Goal: Use online tool/utility

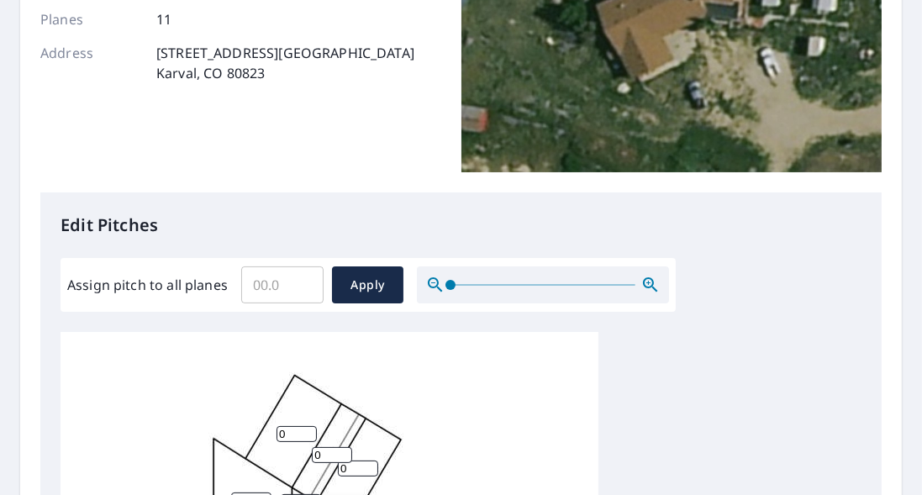
scroll to position [240, 0]
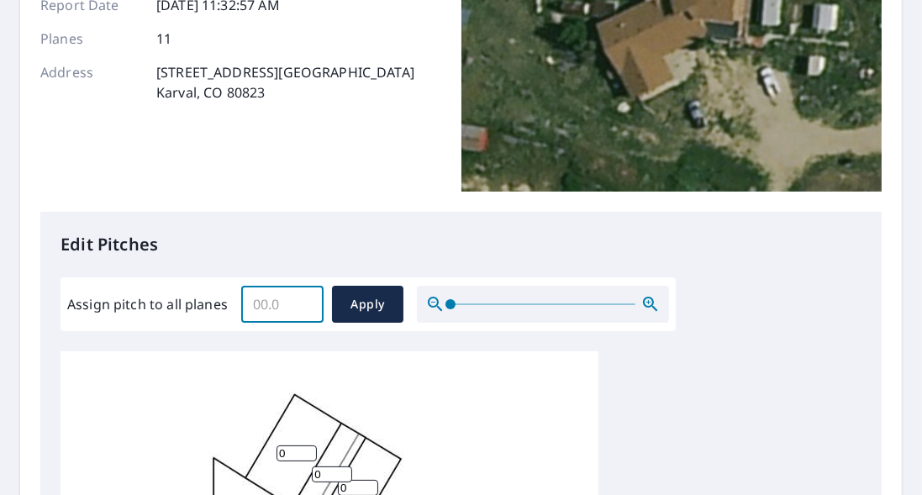
click at [287, 302] on input "Assign pitch to all planes" at bounding box center [282, 304] width 82 height 47
type input "4"
click at [364, 297] on span "Apply" at bounding box center [367, 304] width 45 height 21
type input "4"
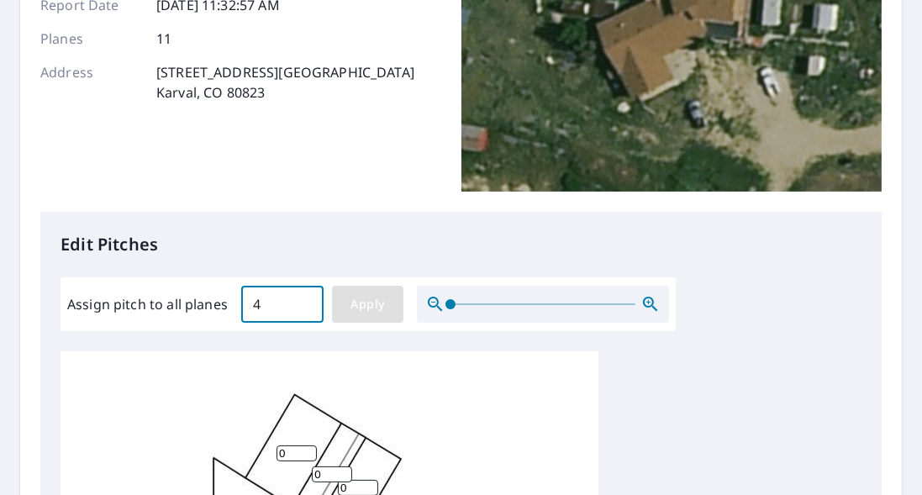
type input "4"
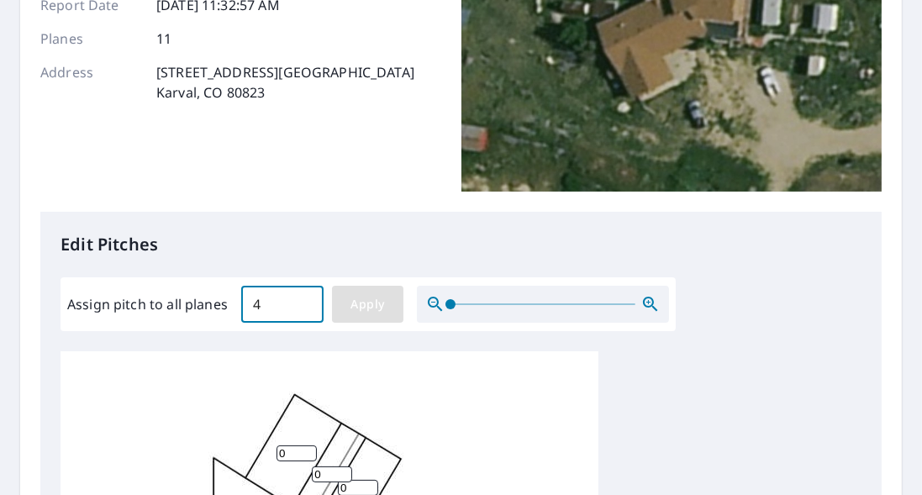
type input "4"
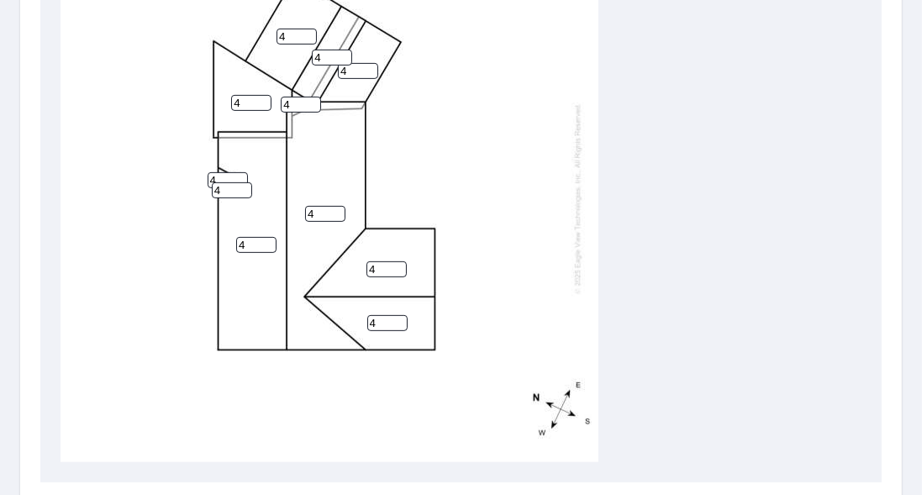
scroll to position [816, 0]
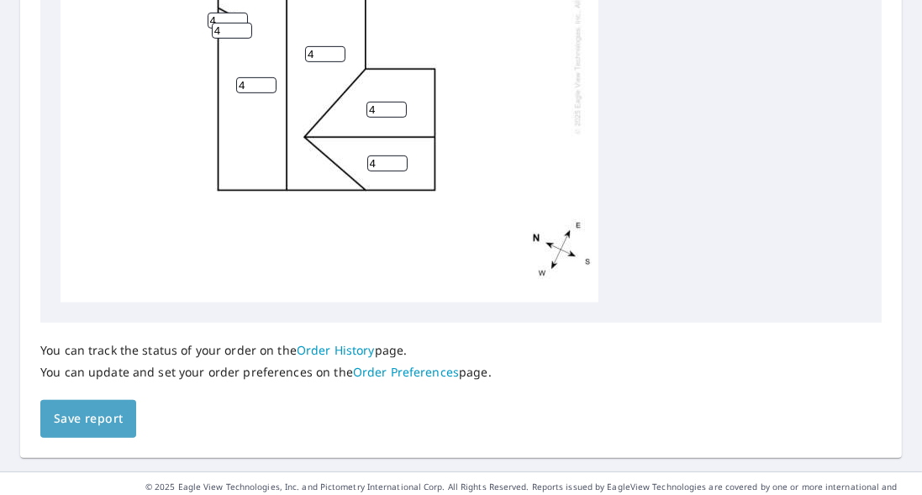
click at [87, 418] on span "Save report" at bounding box center [88, 419] width 69 height 21
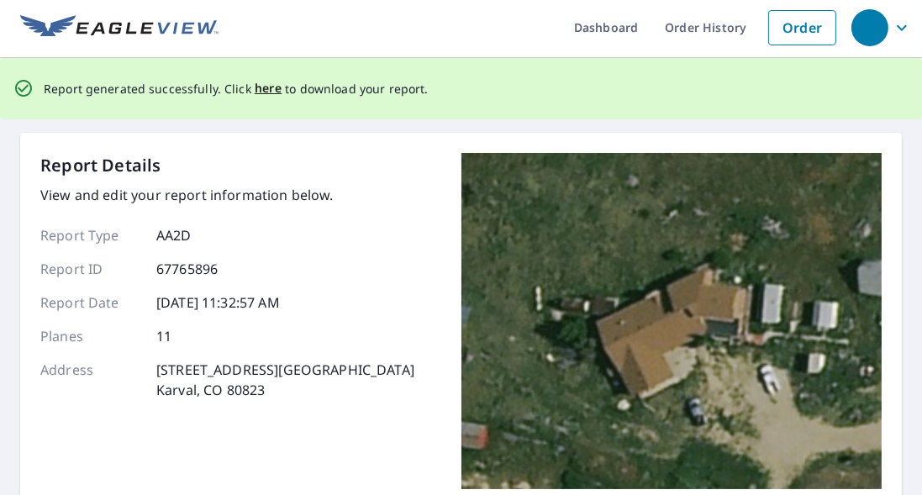
scroll to position [0, 0]
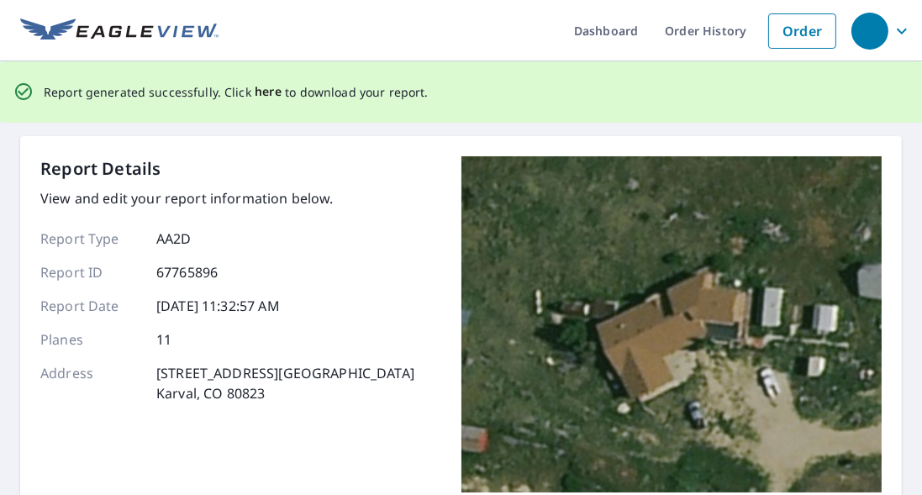
click at [256, 96] on span "here" at bounding box center [269, 92] width 28 height 21
